Goal: Information Seeking & Learning: Learn about a topic

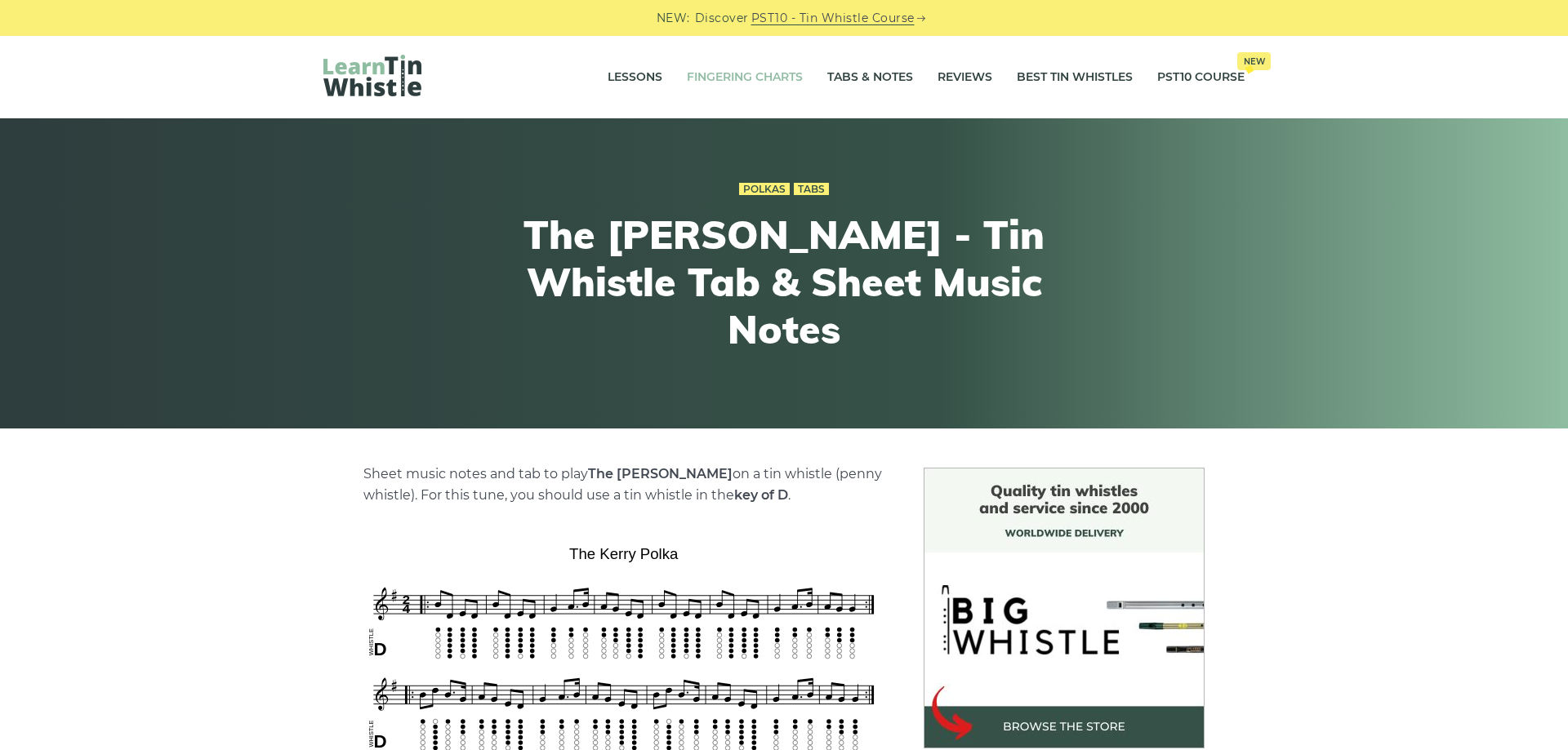
click at [777, 84] on link "Fingering Charts" at bounding box center [745, 78] width 116 height 41
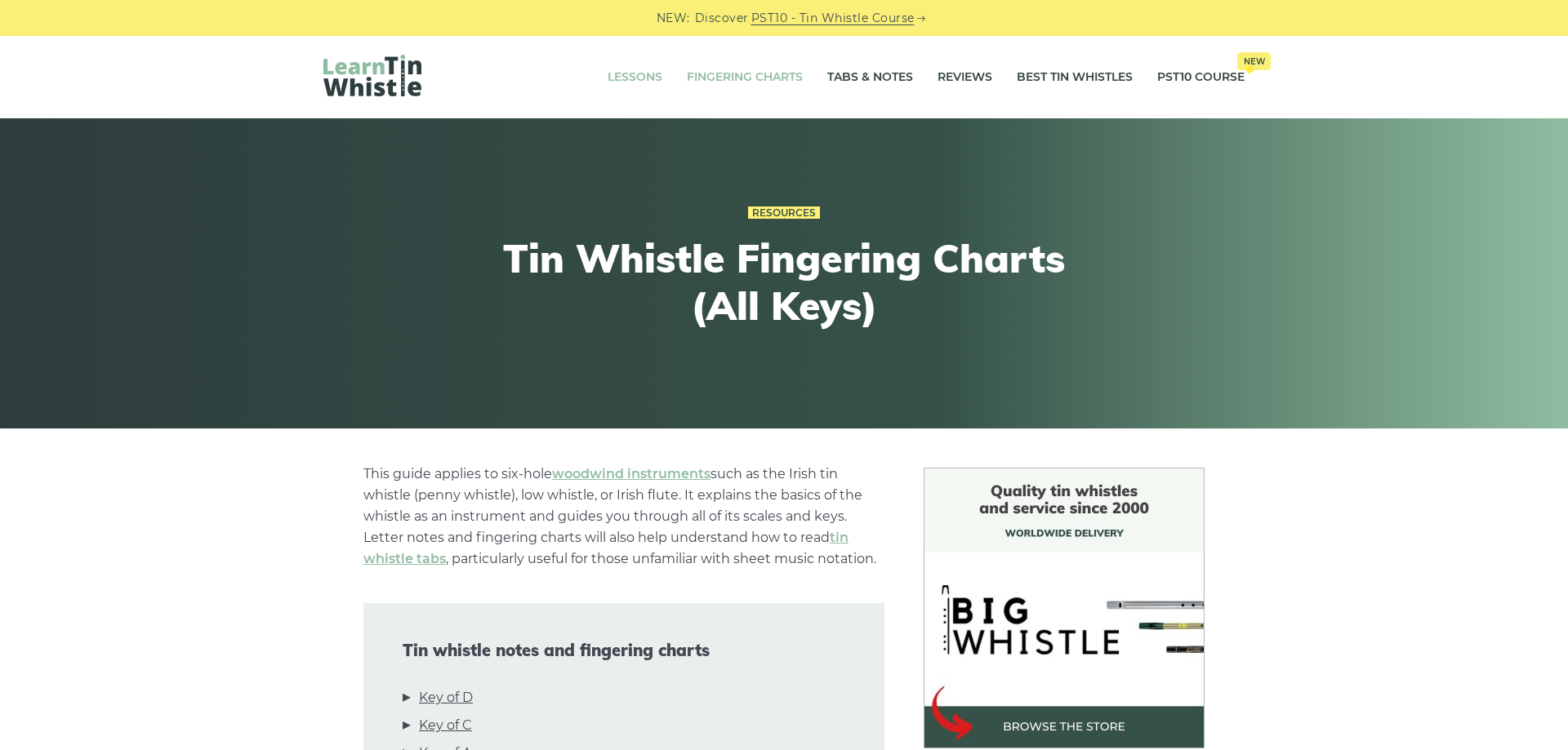
click at [619, 78] on link "Lessons" at bounding box center [635, 78] width 55 height 41
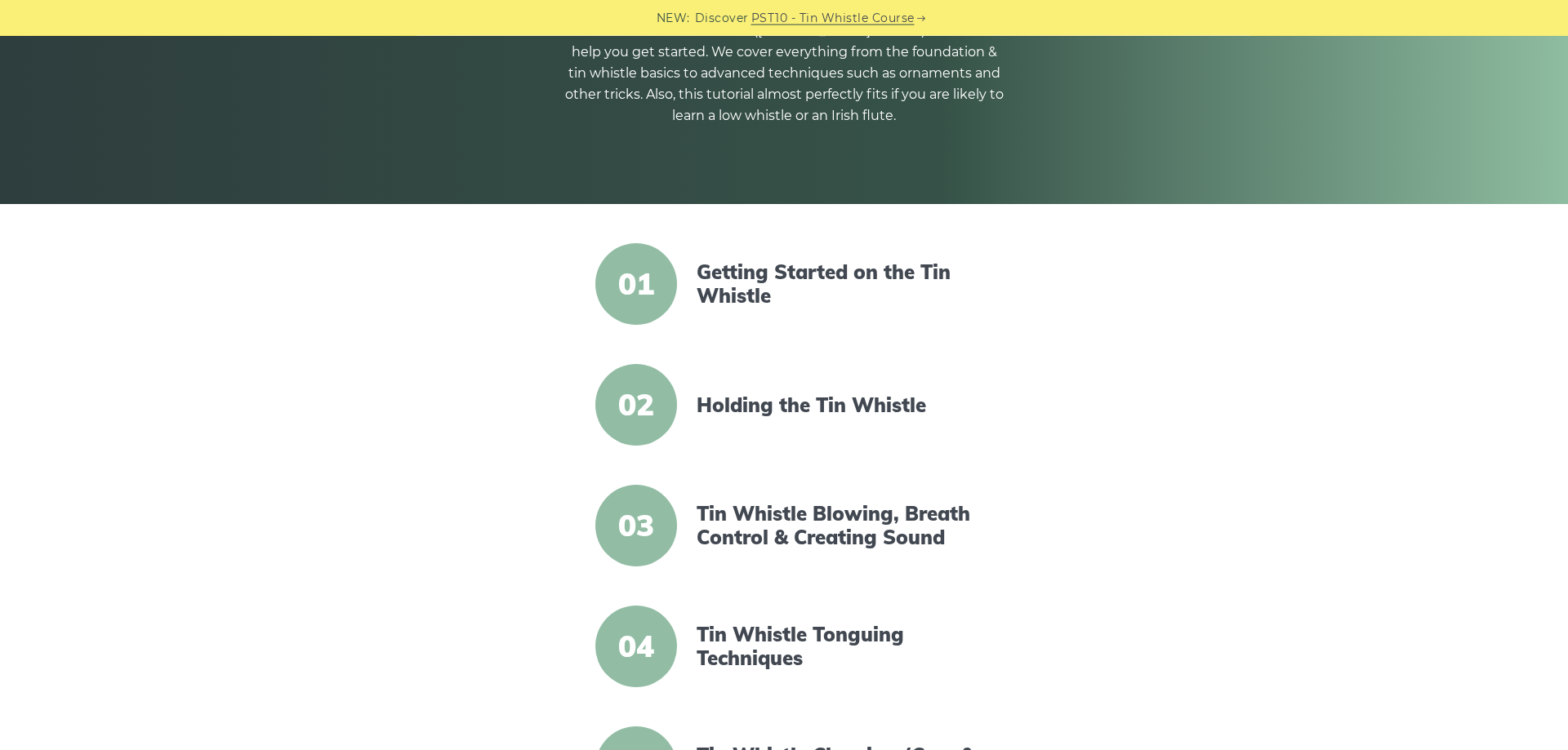
scroll to position [250, 0]
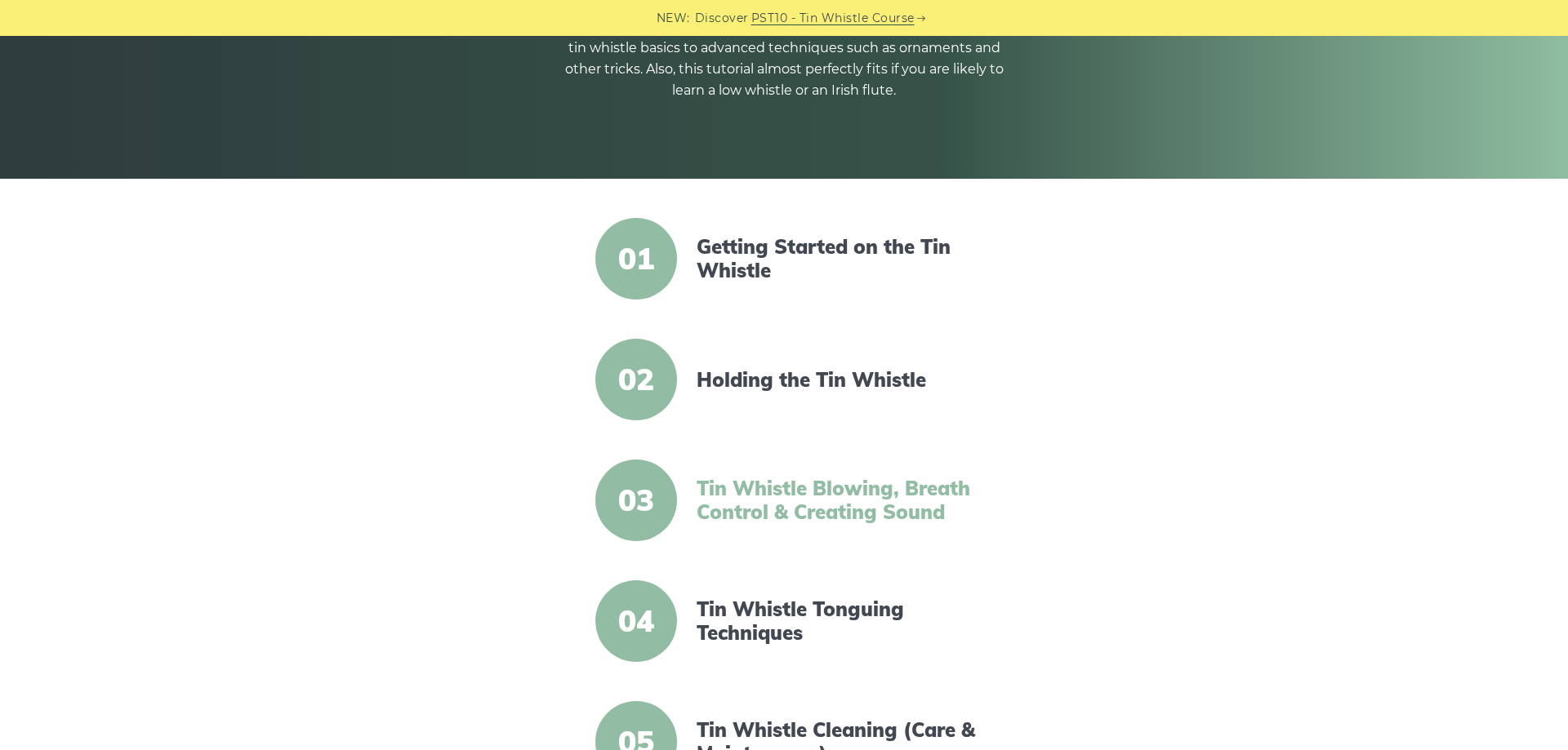
click at [925, 490] on link "Tin Whistle Blowing, Breath Control & Creating Sound" at bounding box center [837, 501] width 281 height 48
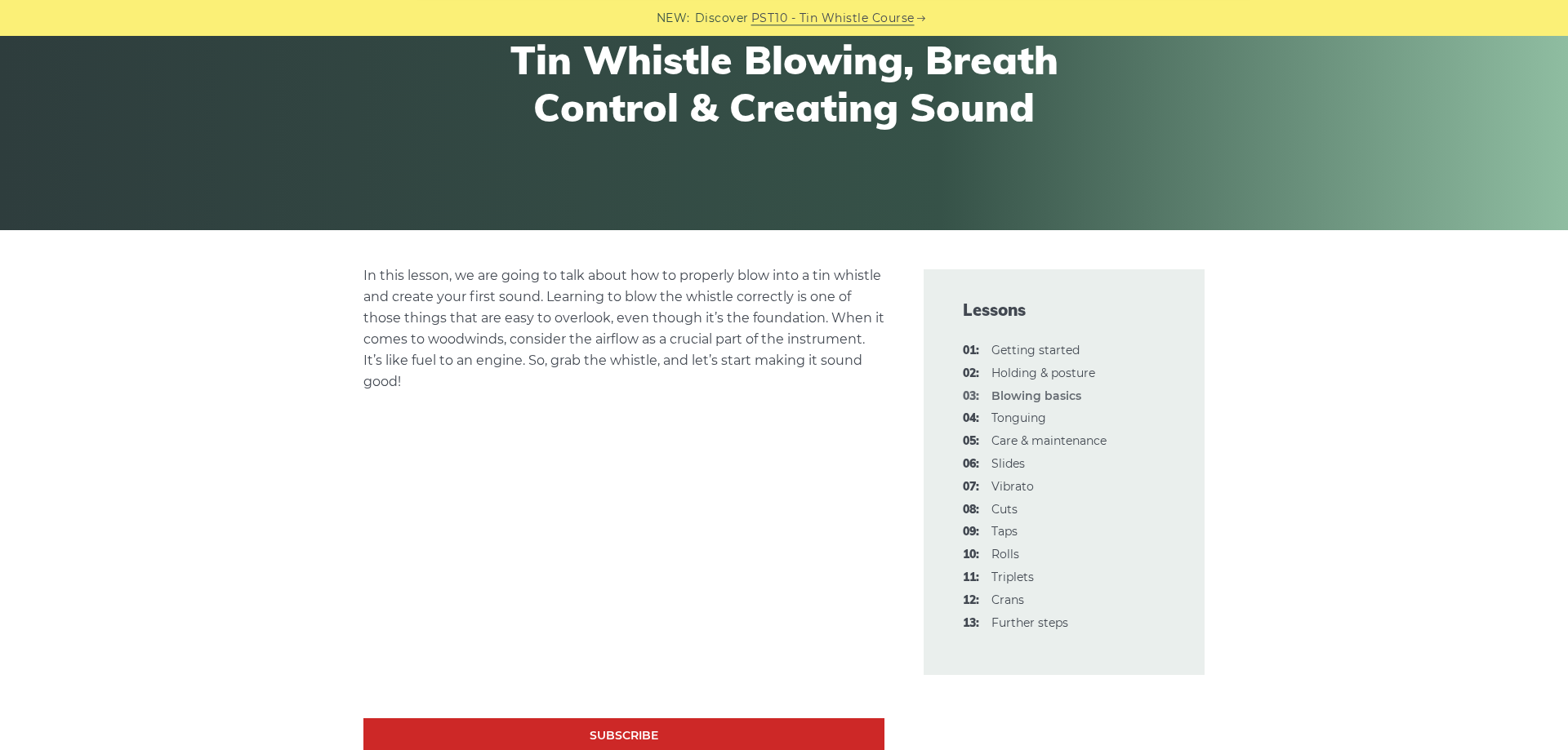
scroll to position [333, 0]
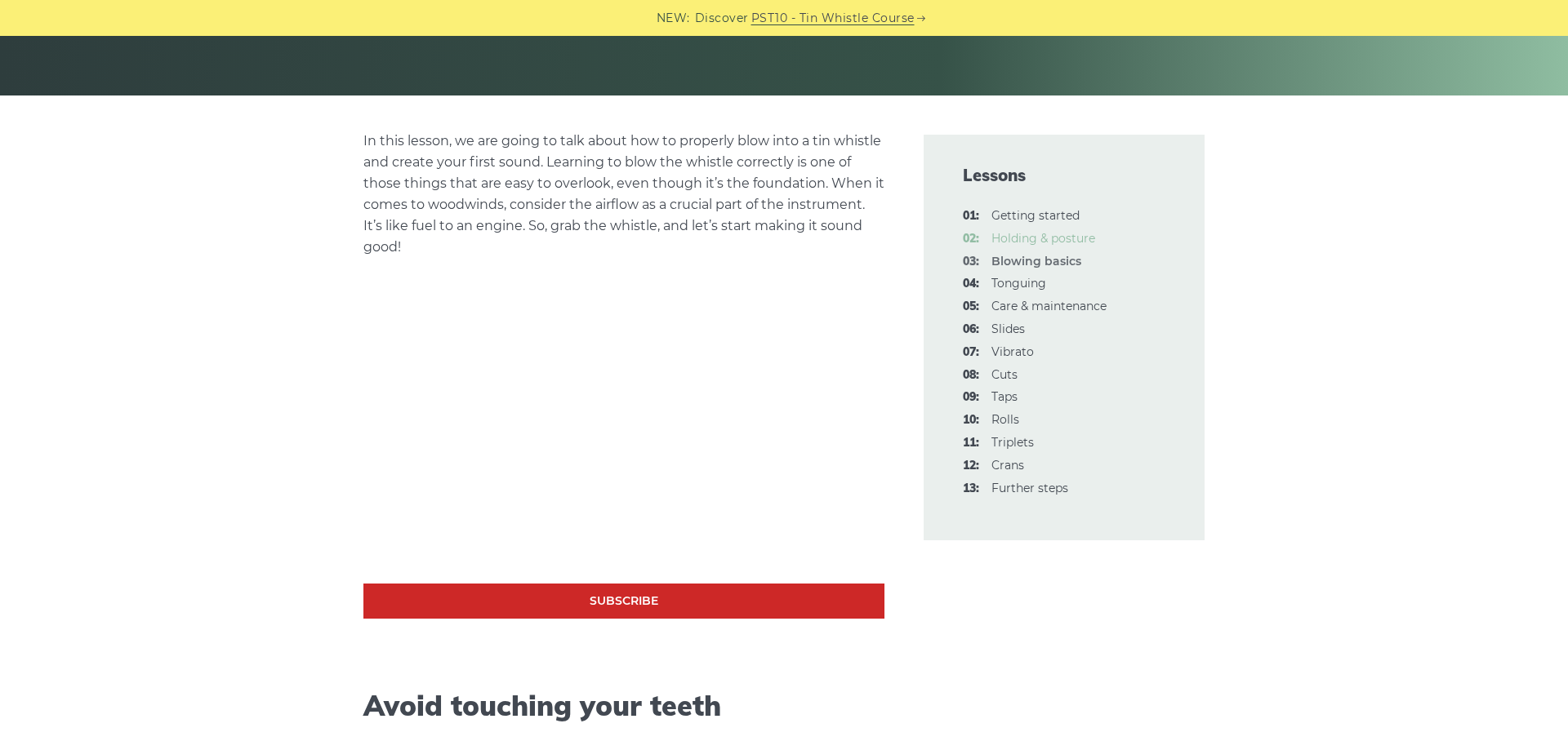
click at [1073, 240] on link "02: Holding & posture" at bounding box center [1044, 238] width 103 height 15
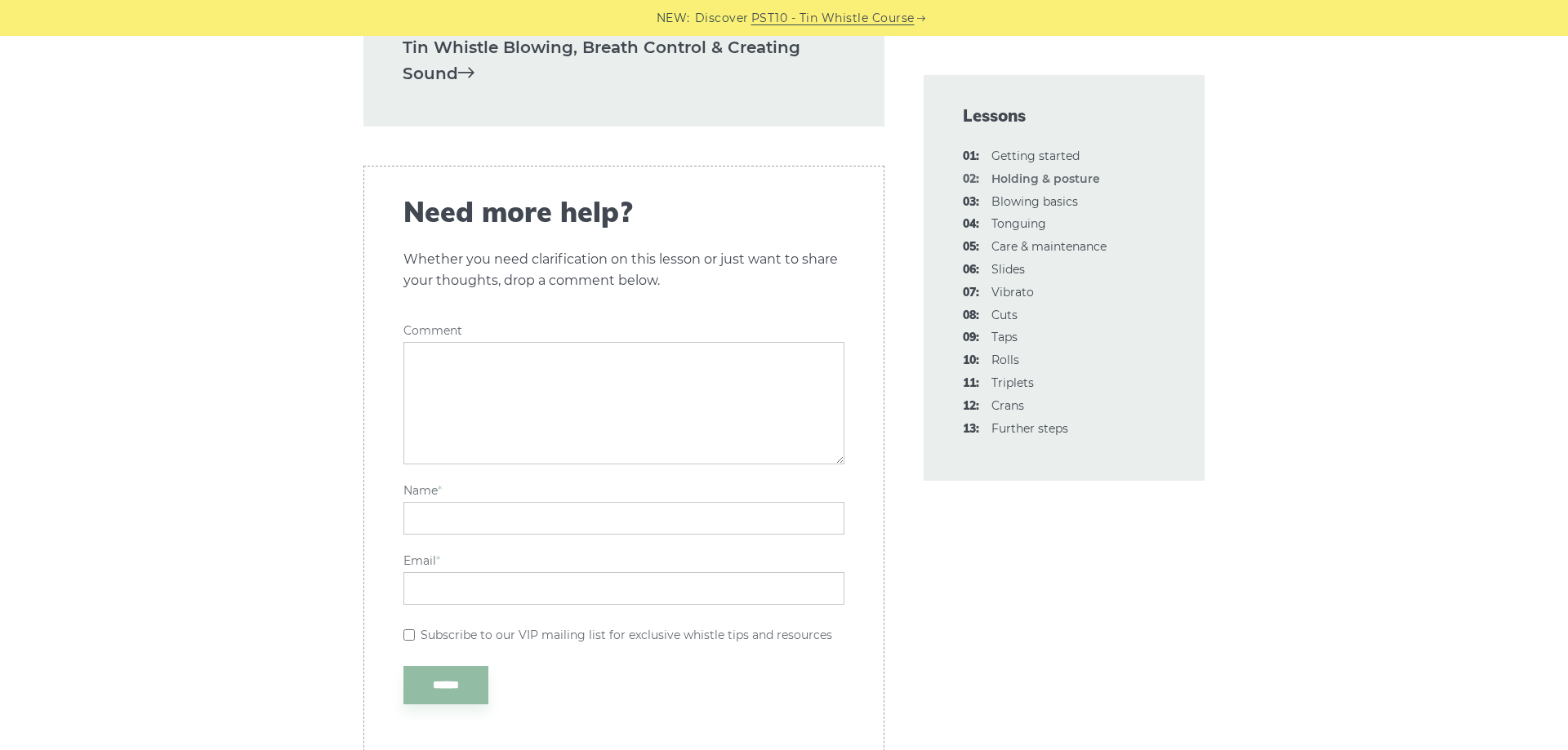
scroll to position [2332, 0]
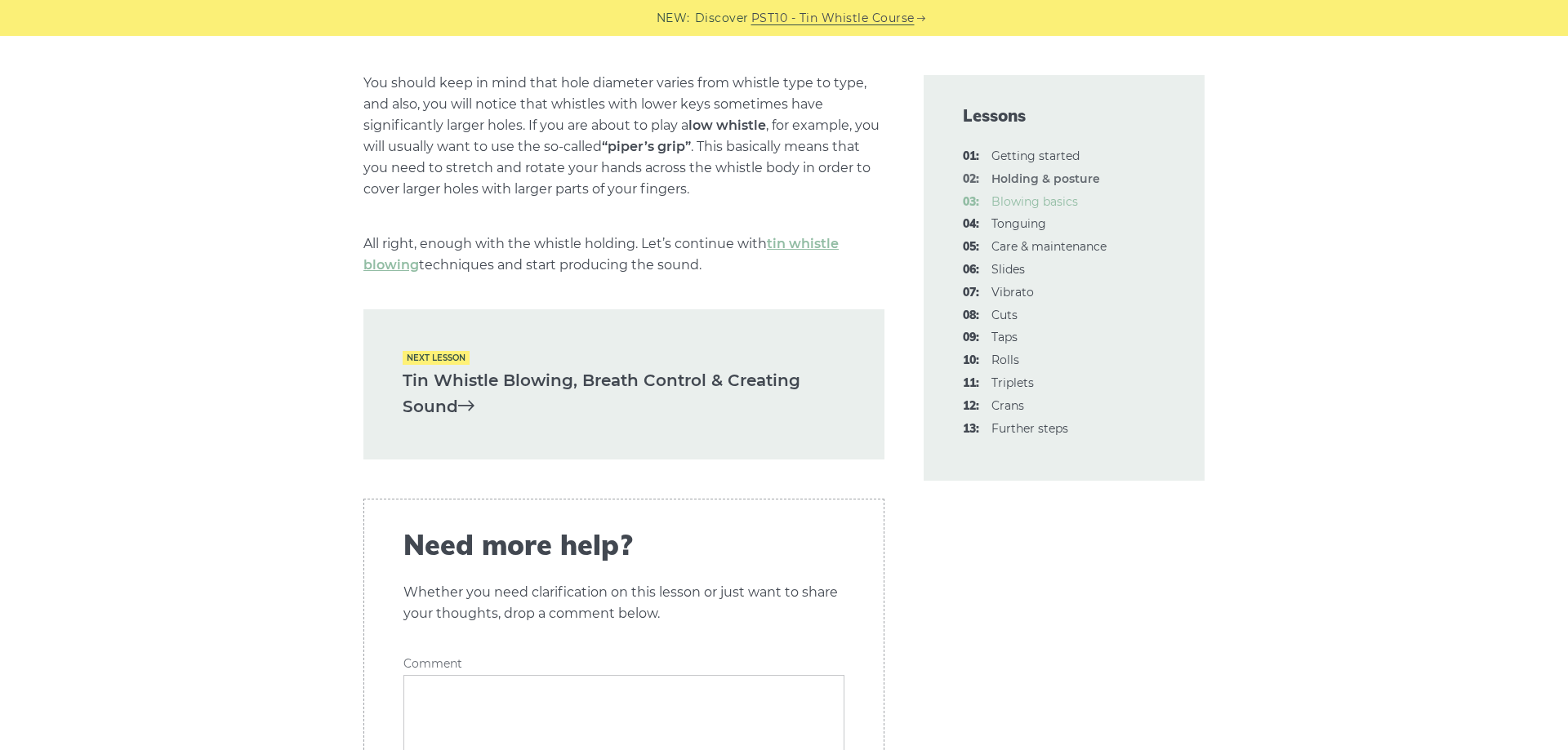
click at [1008, 205] on link "03: Blowing basics" at bounding box center [1035, 202] width 87 height 15
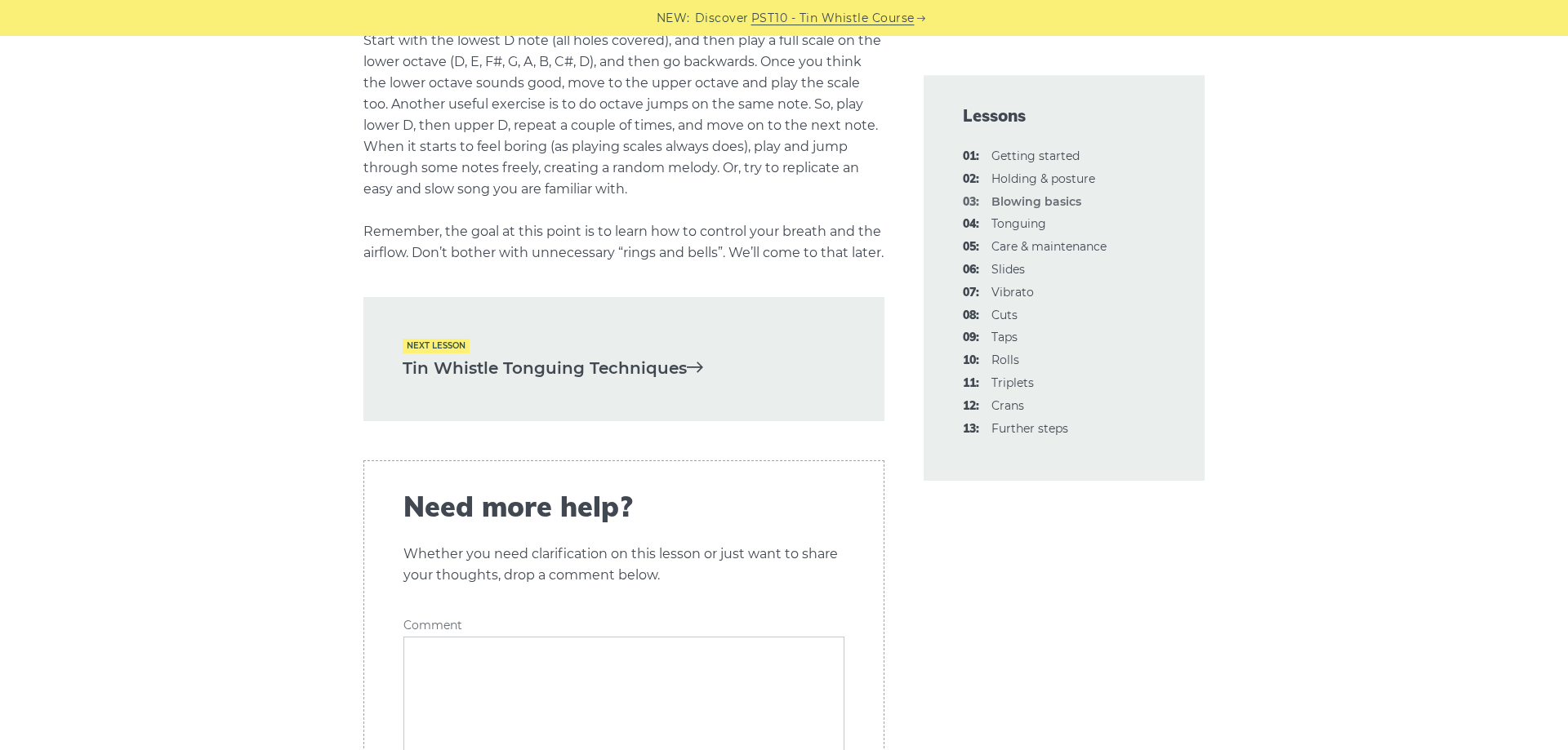
scroll to position [3331, 0]
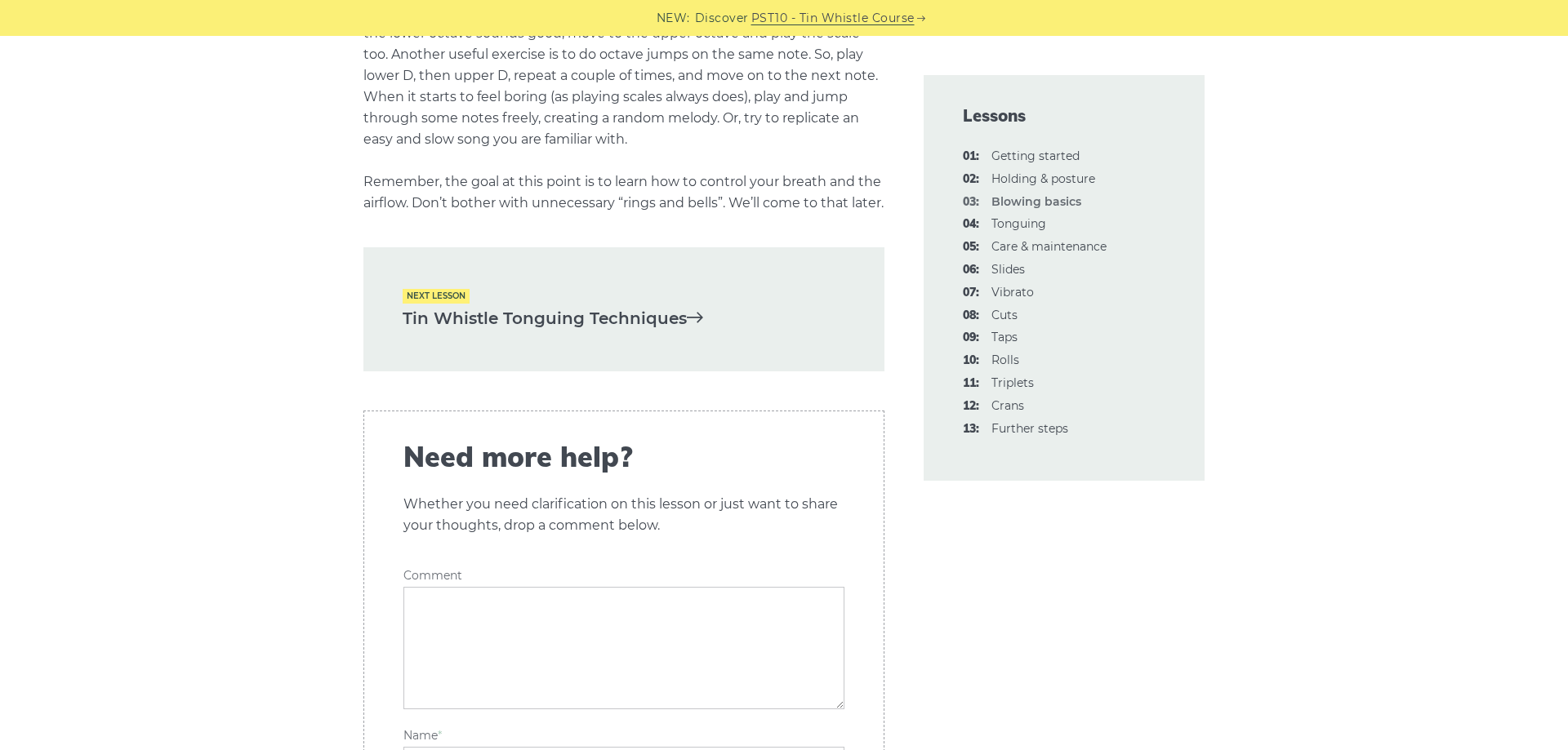
click at [646, 332] on link "Tin Whistle Tonguing Techniques" at bounding box center [624, 319] width 442 height 27
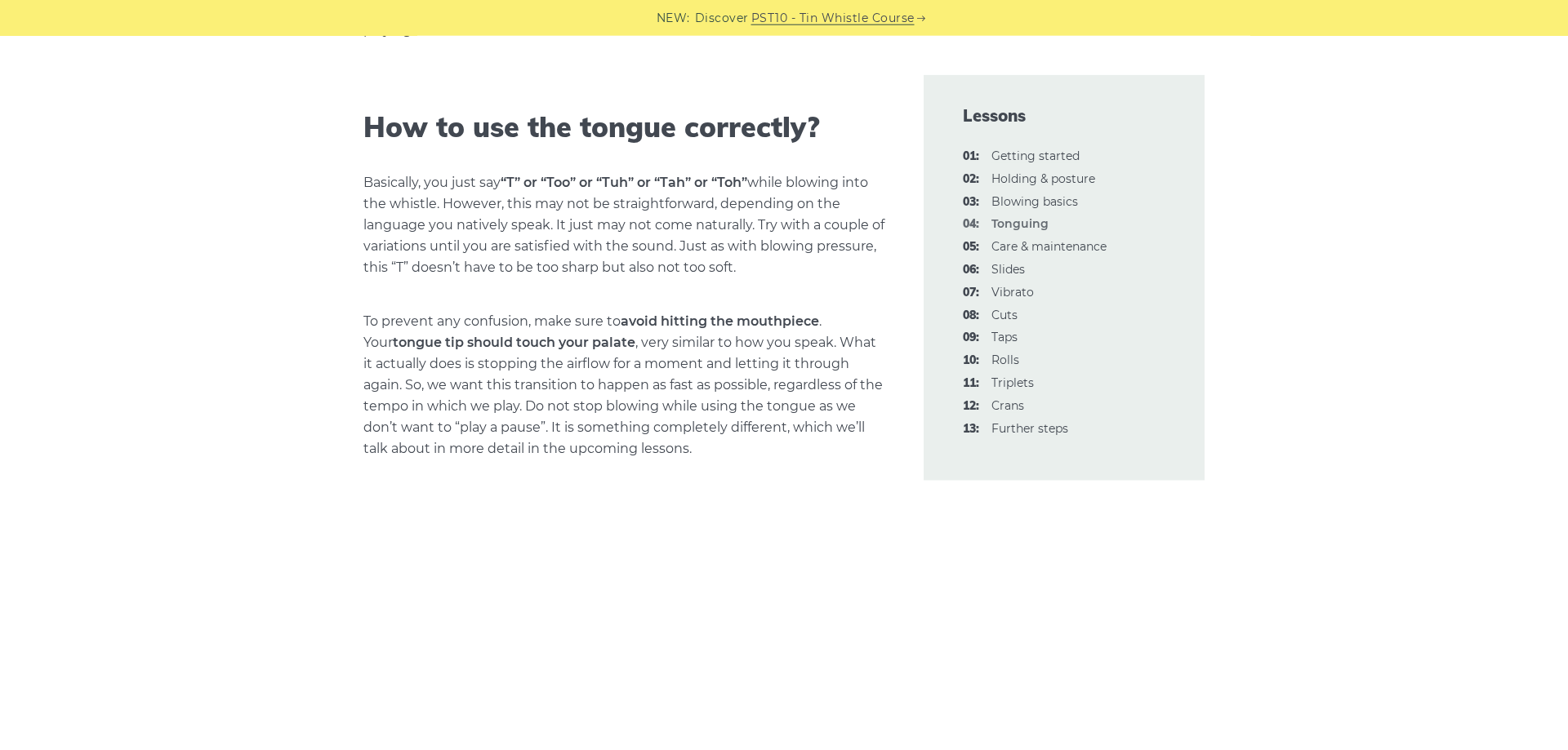
scroll to position [1268, 0]
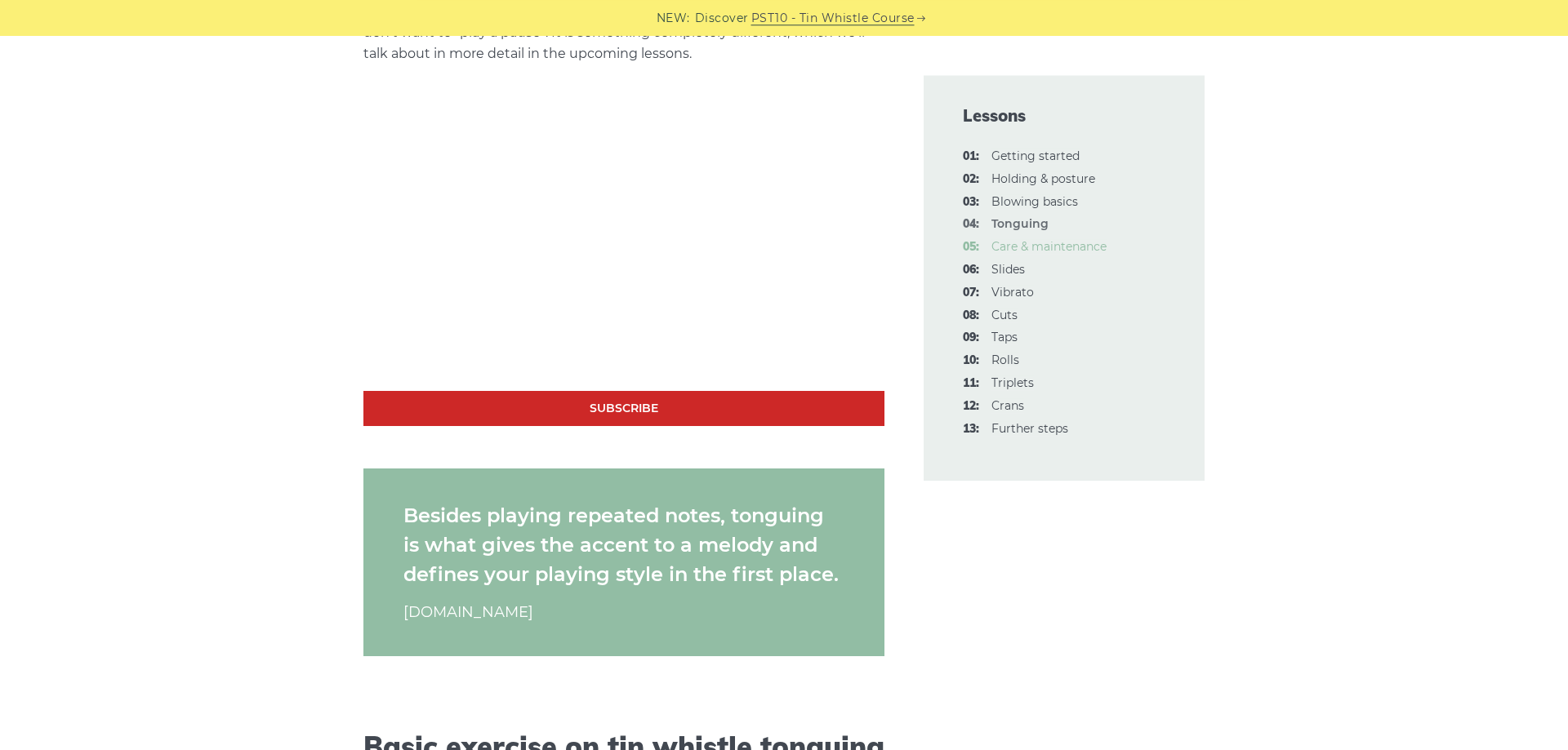
drag, startPoint x: 1052, startPoint y: 244, endPoint x: 1059, endPoint y: 253, distance: 11.4
click at [1052, 244] on link "05: Care & maintenance" at bounding box center [1050, 246] width 115 height 15
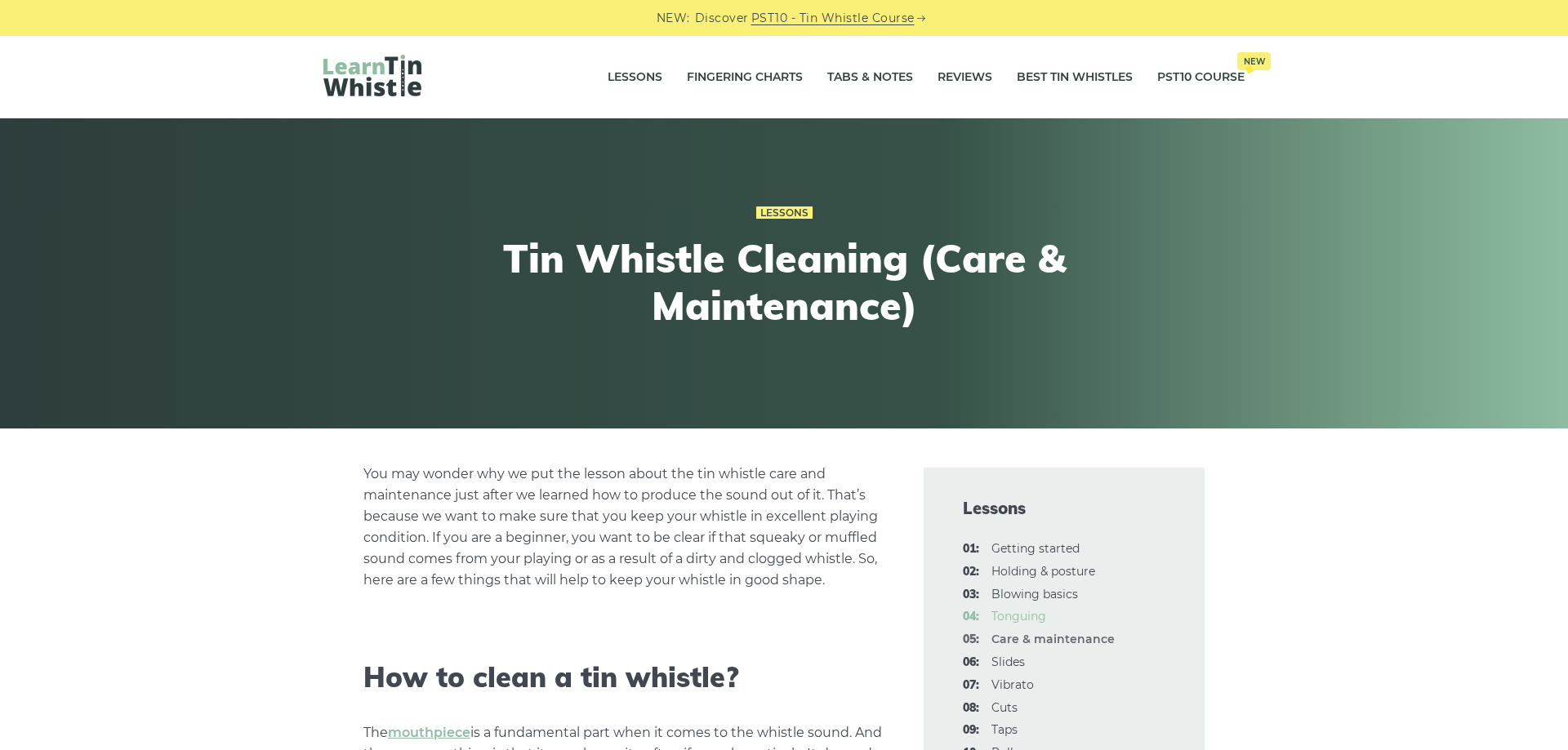
click at [1033, 623] on link "04: Tonguing" at bounding box center [1019, 616] width 55 height 15
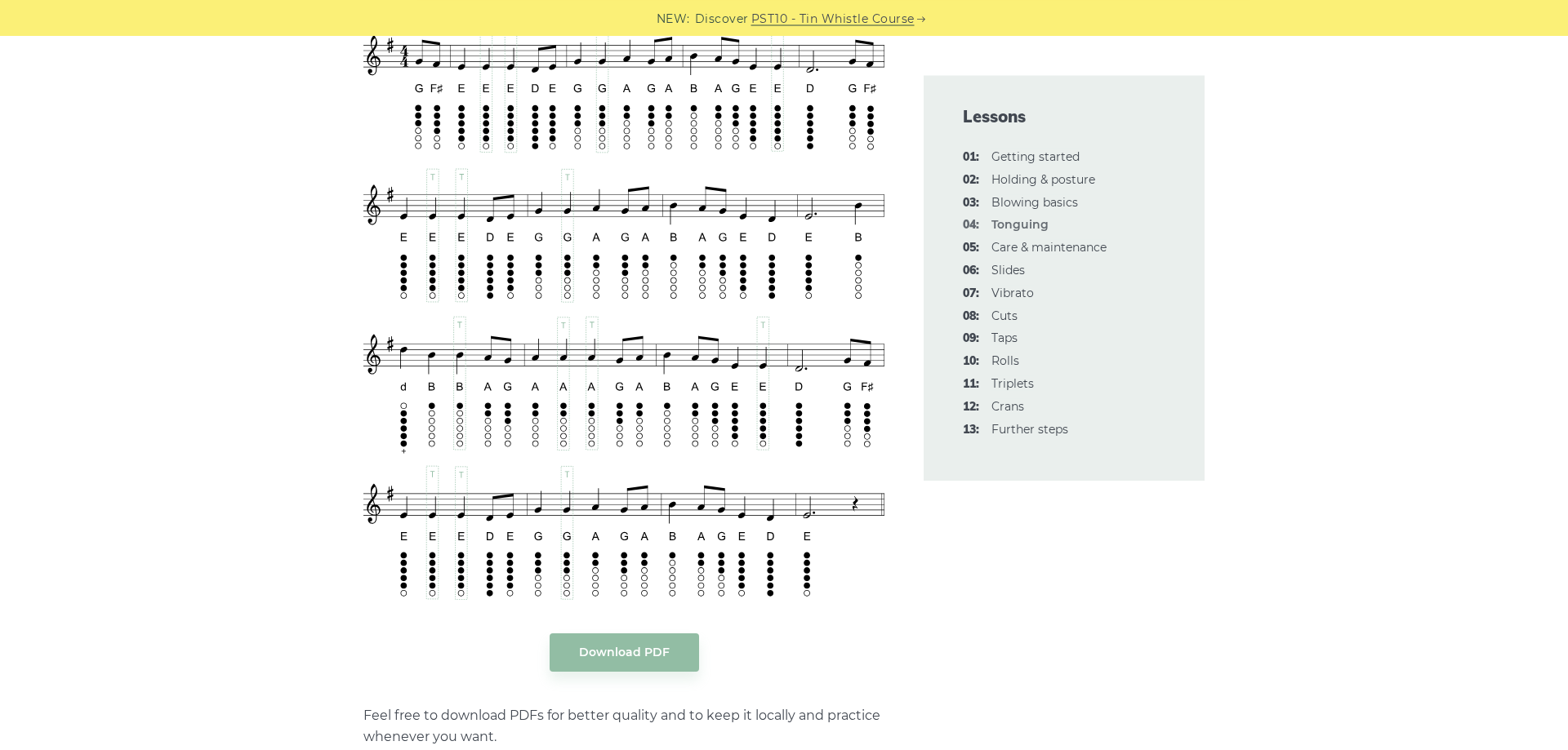
scroll to position [2998, 0]
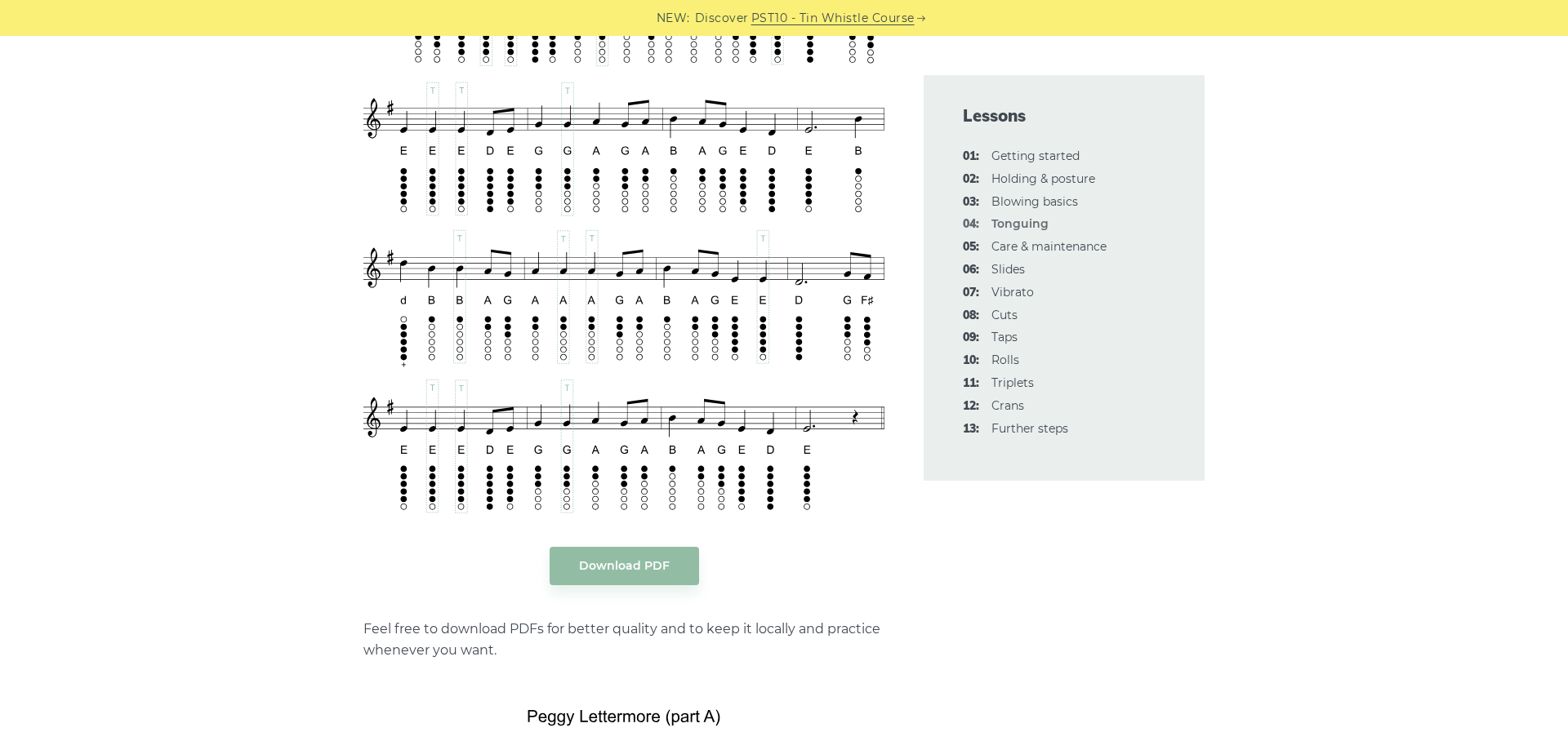
click at [660, 588] on div "In this lesson, talk about how (and where) to properly use your tongue while pl…" at bounding box center [624, 28] width 521 height 5126
click at [660, 573] on link "Download PDF" at bounding box center [624, 566] width 149 height 38
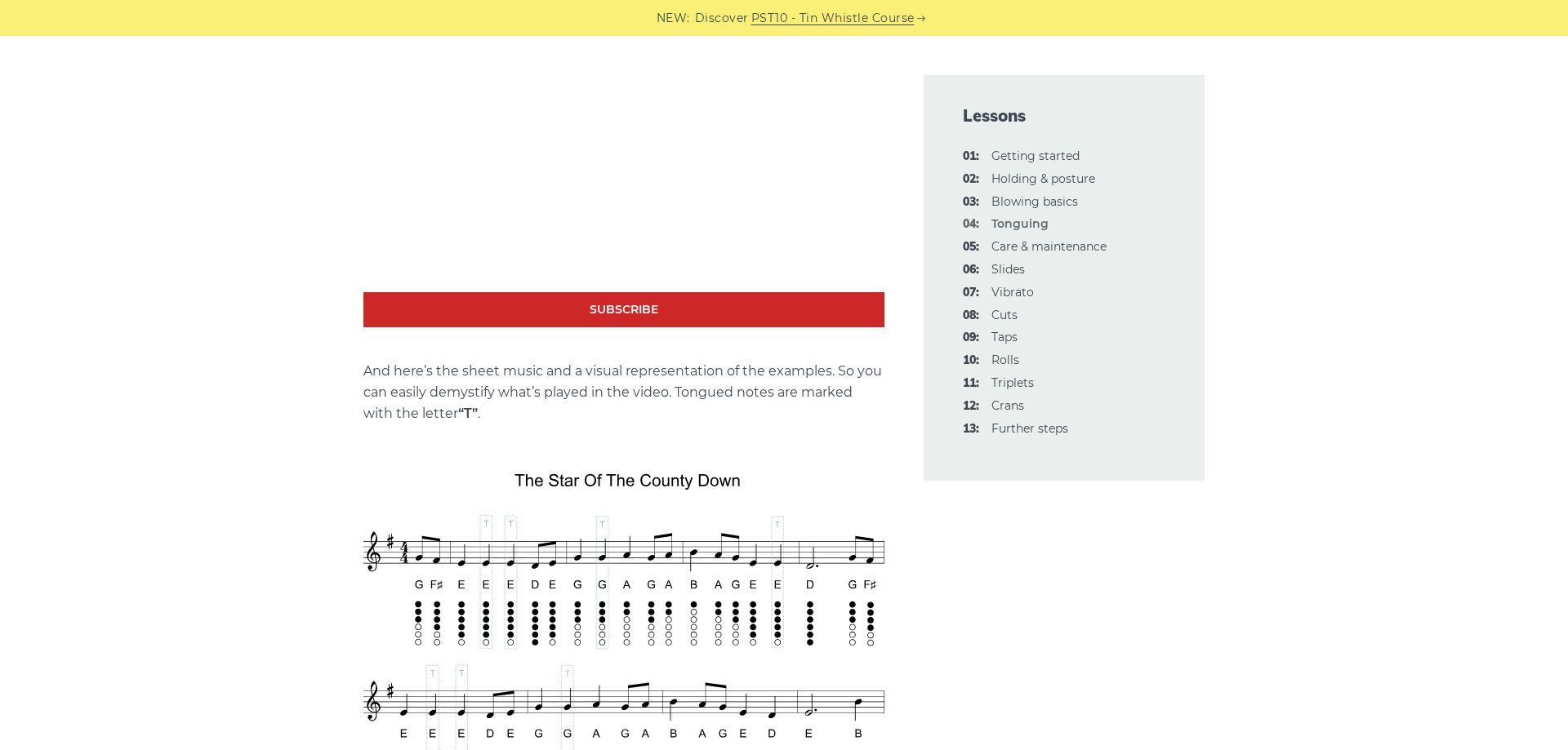
scroll to position [2165, 0]
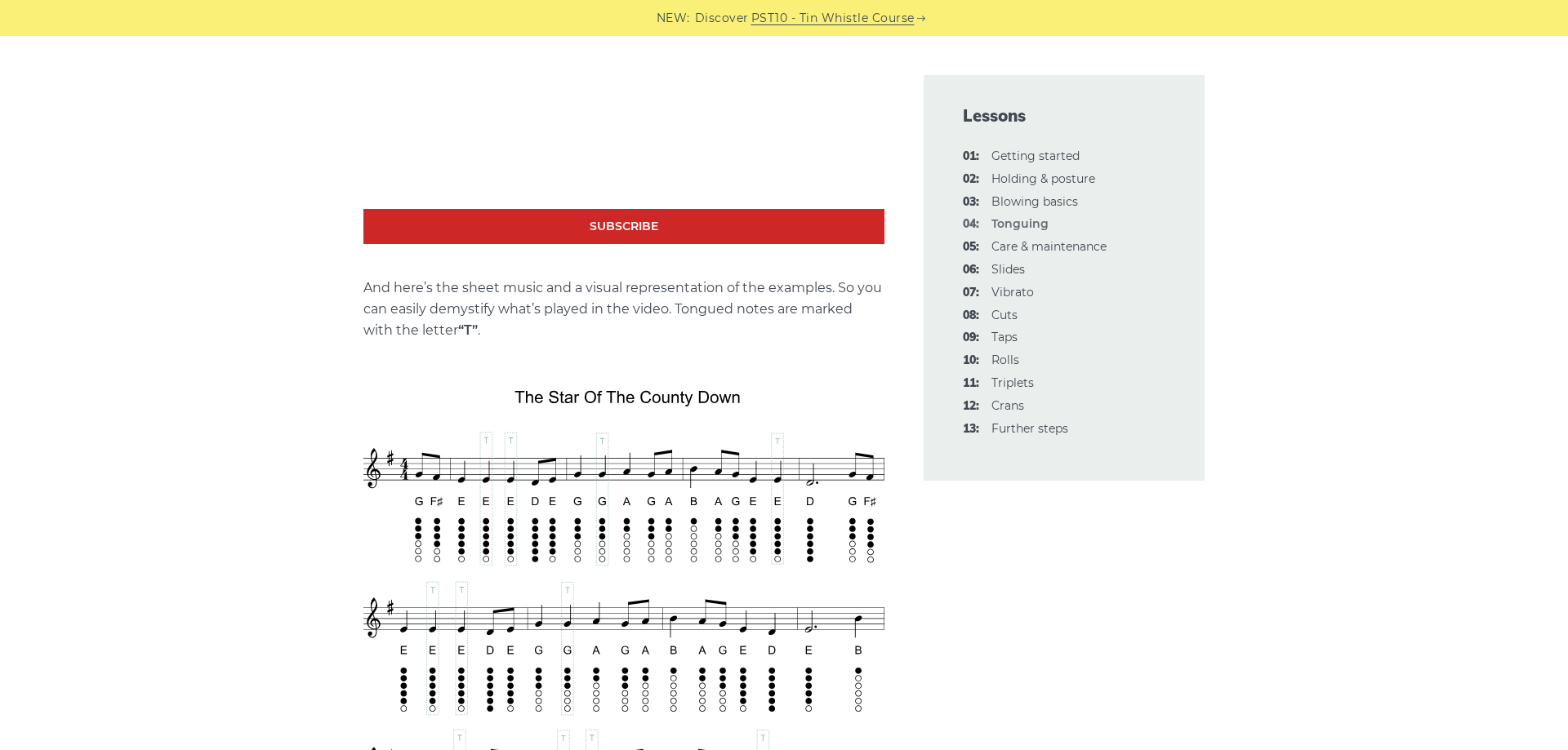
scroll to position [2249, 0]
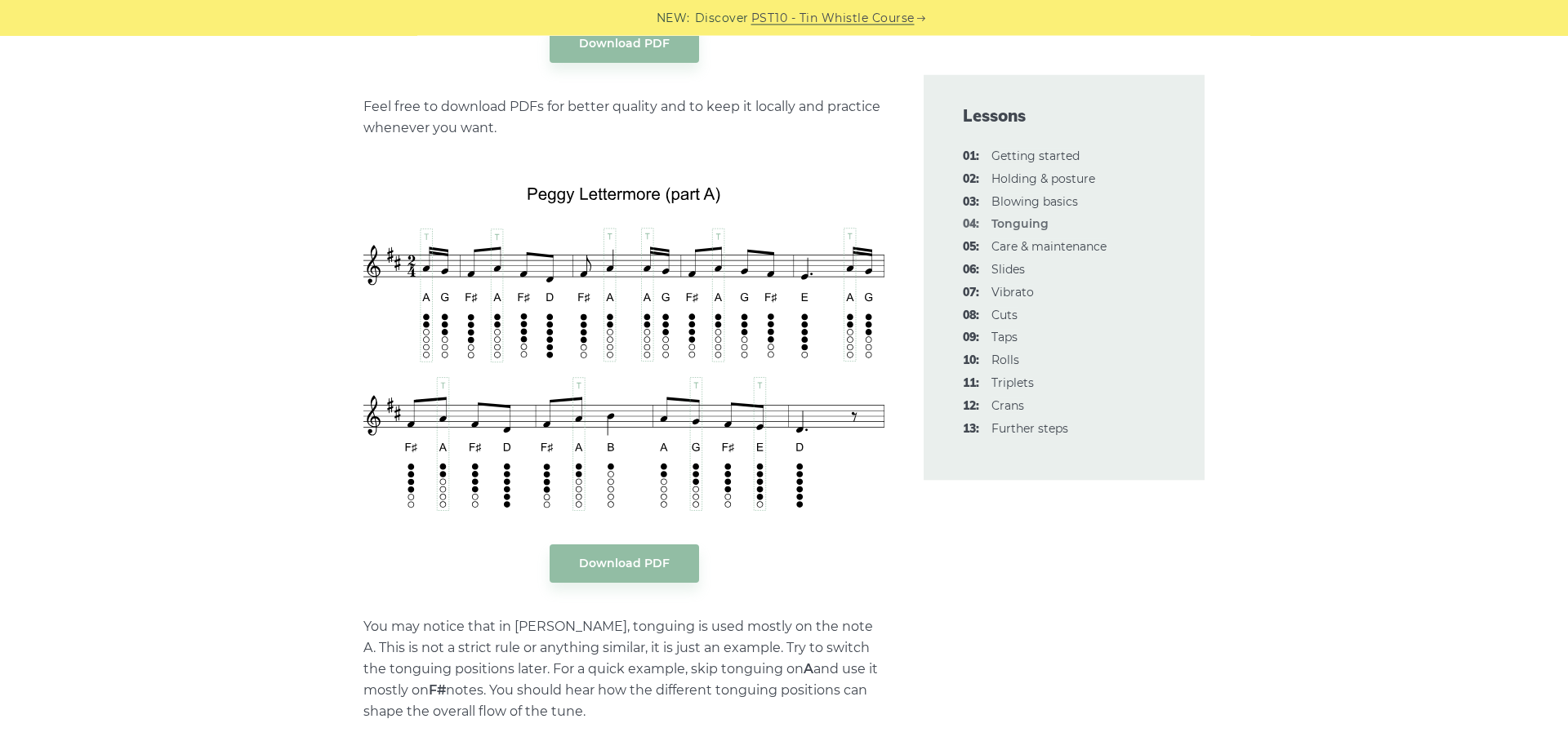
scroll to position [3581, 0]
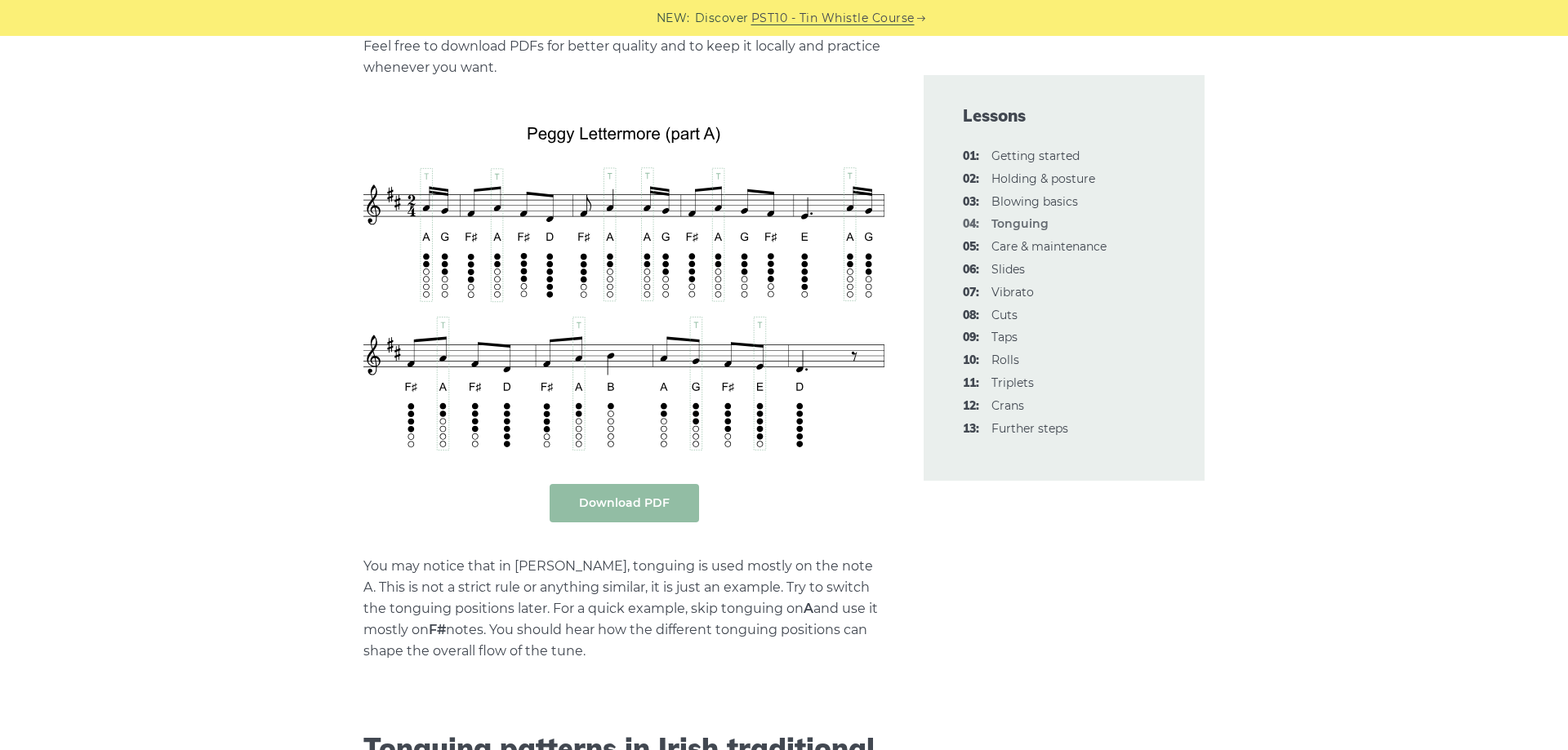
click at [630, 520] on link "Download PDF" at bounding box center [624, 503] width 149 height 38
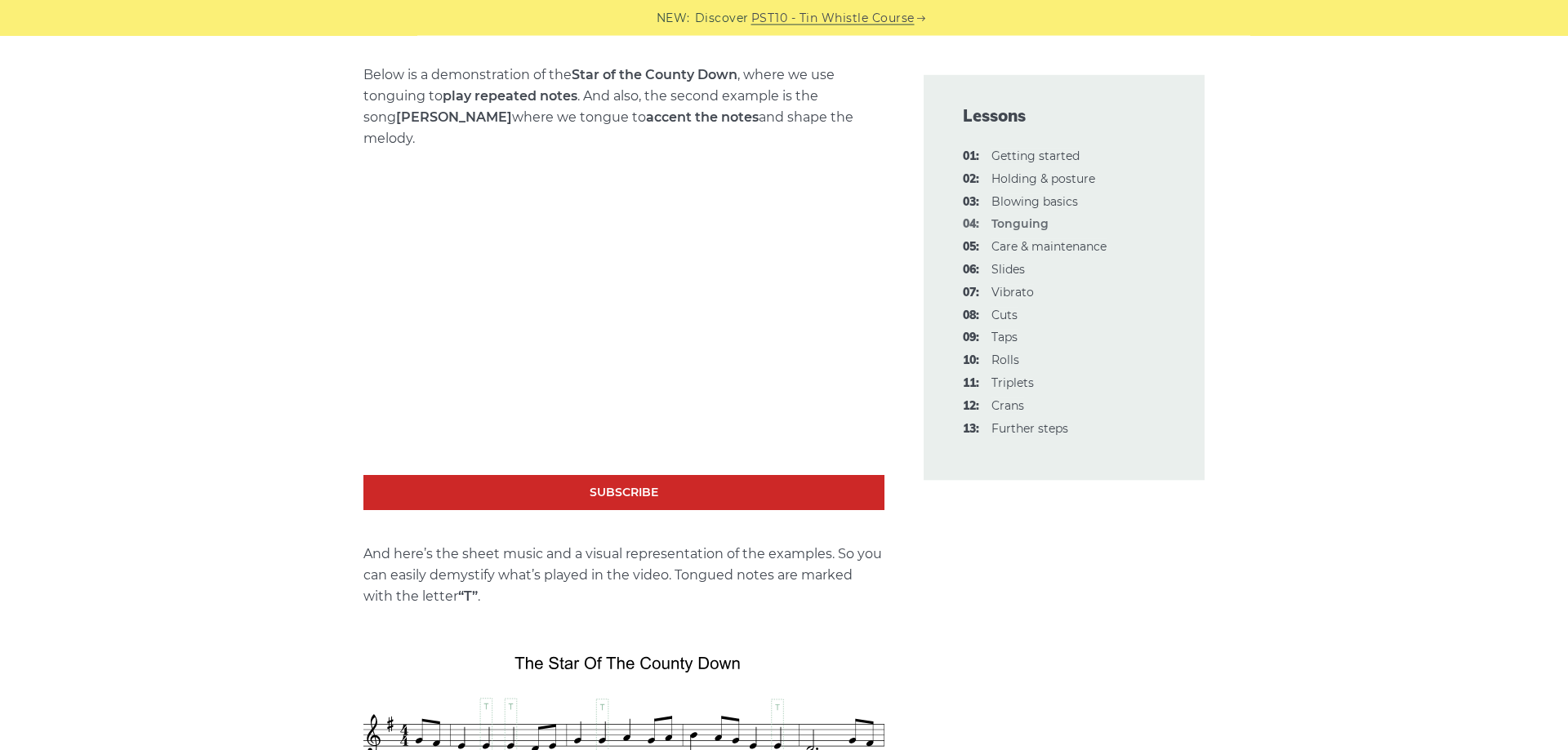
scroll to position [2249, 0]
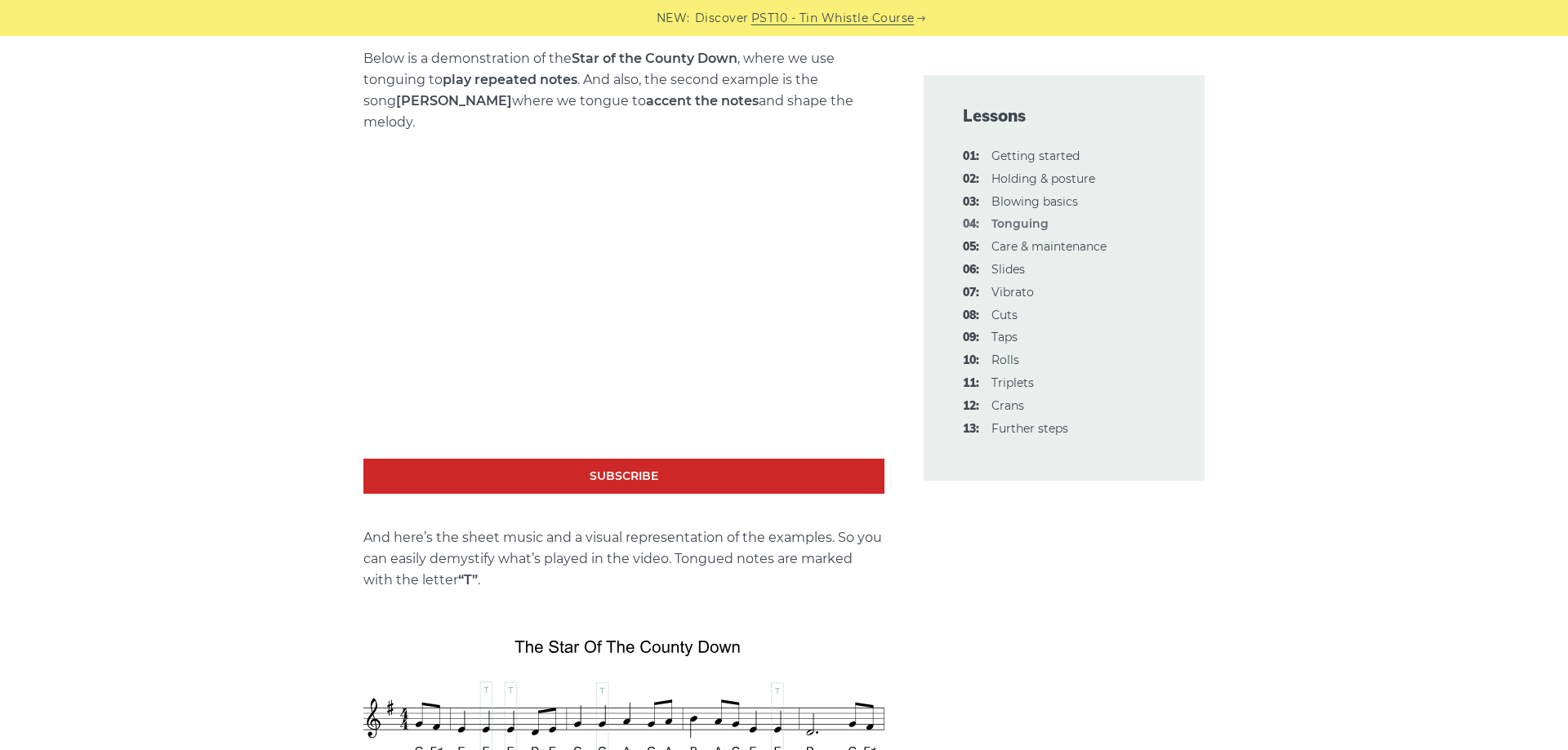
click at [992, 242] on li "05: Care & maintenance" at bounding box center [1064, 247] width 203 height 19
click at [997, 243] on link "05: Care & maintenance" at bounding box center [1050, 246] width 115 height 15
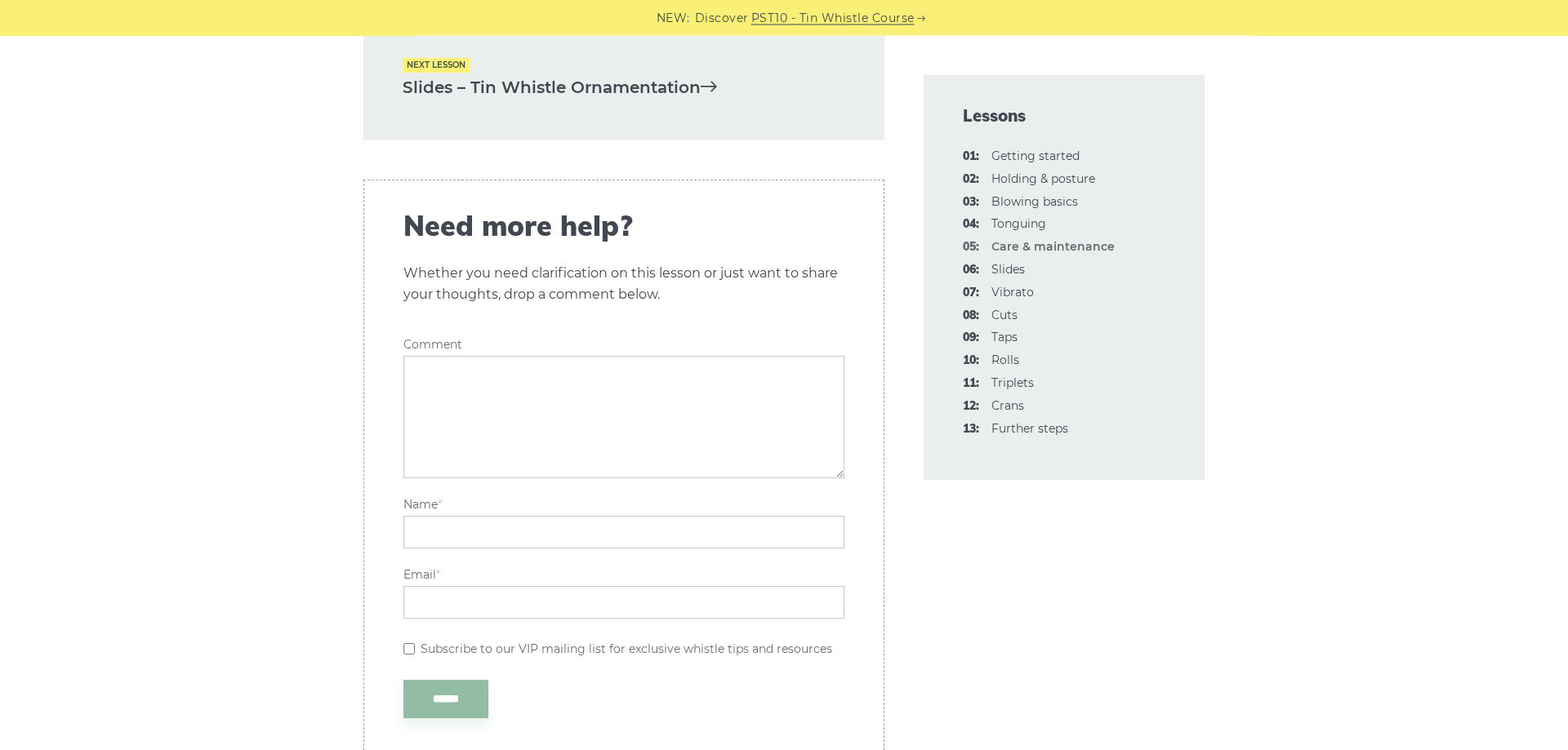
scroll to position [2665, 0]
